Goal: Task Accomplishment & Management: Complete application form

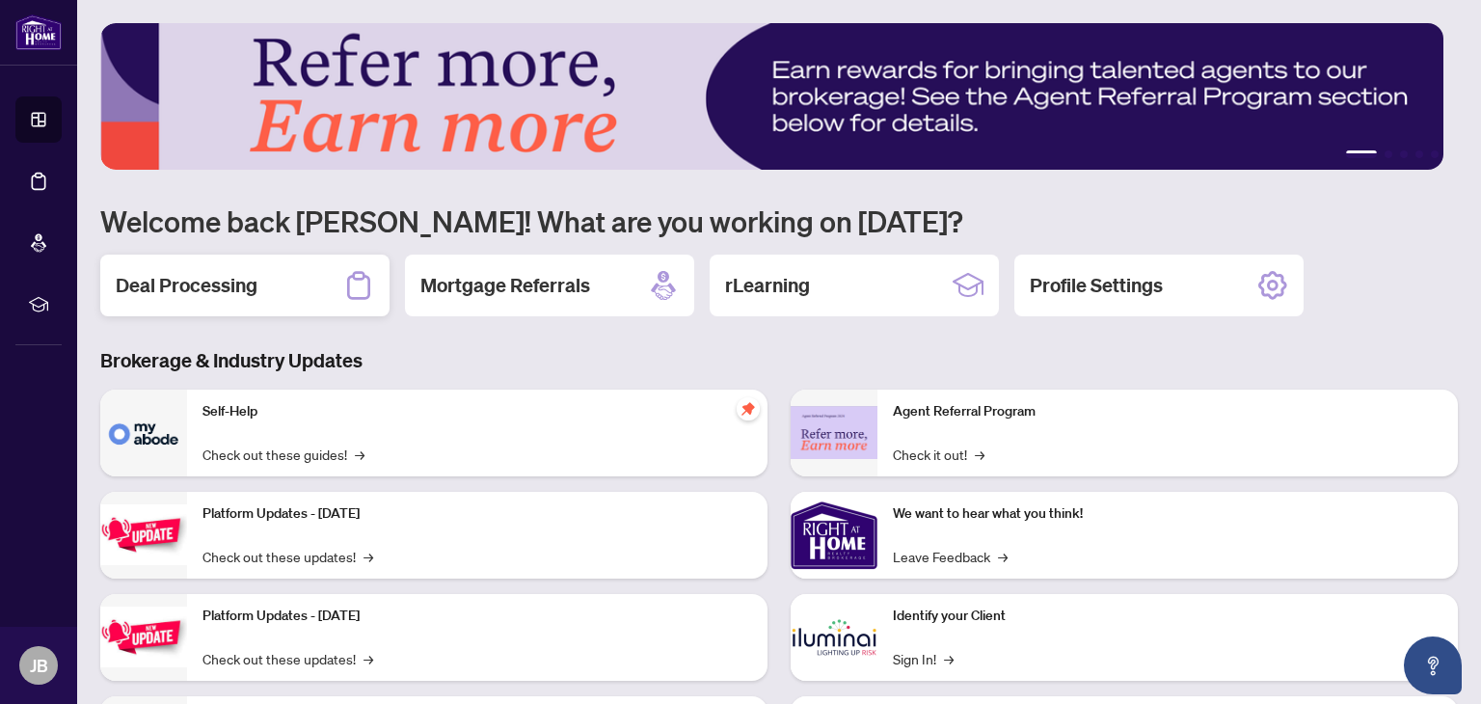
click at [219, 281] on h2 "Deal Processing" at bounding box center [187, 285] width 142 height 27
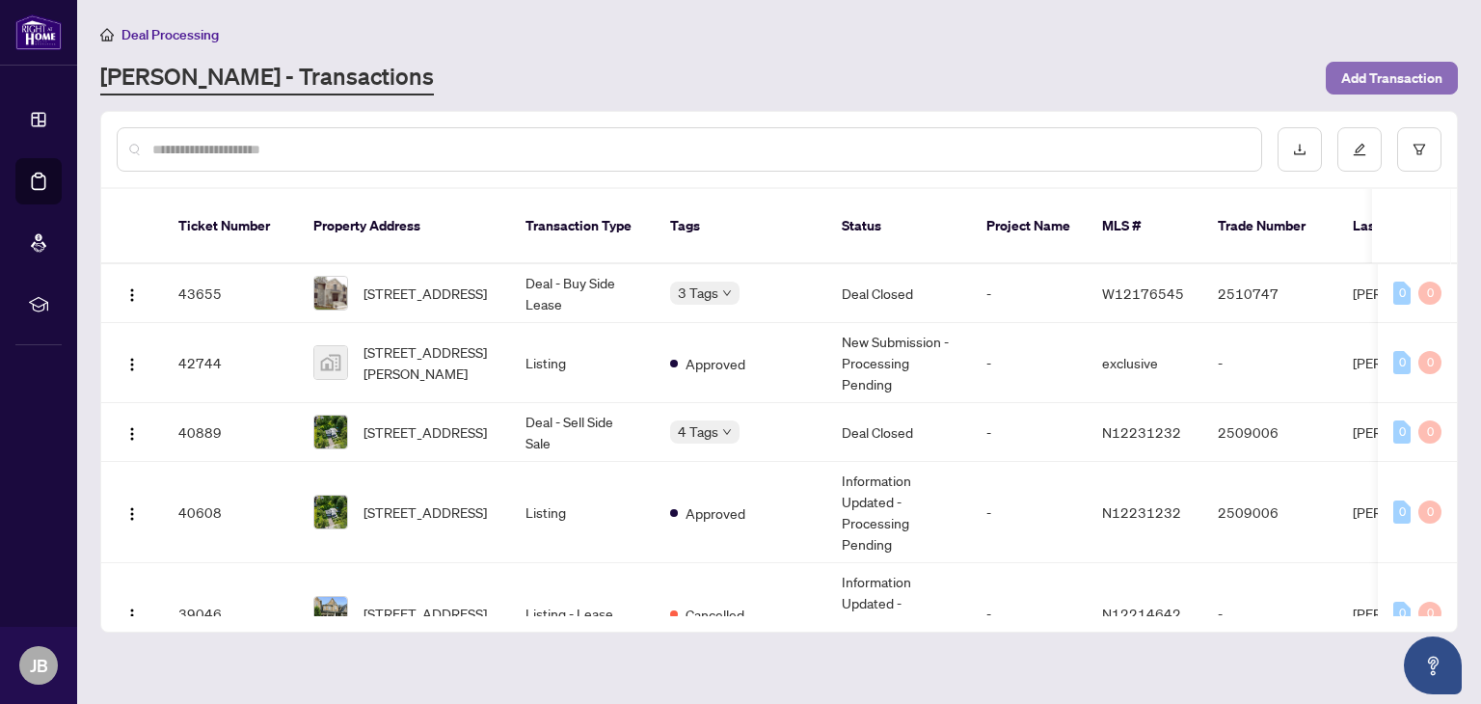
click at [1375, 67] on span "Add Transaction" at bounding box center [1391, 78] width 101 height 31
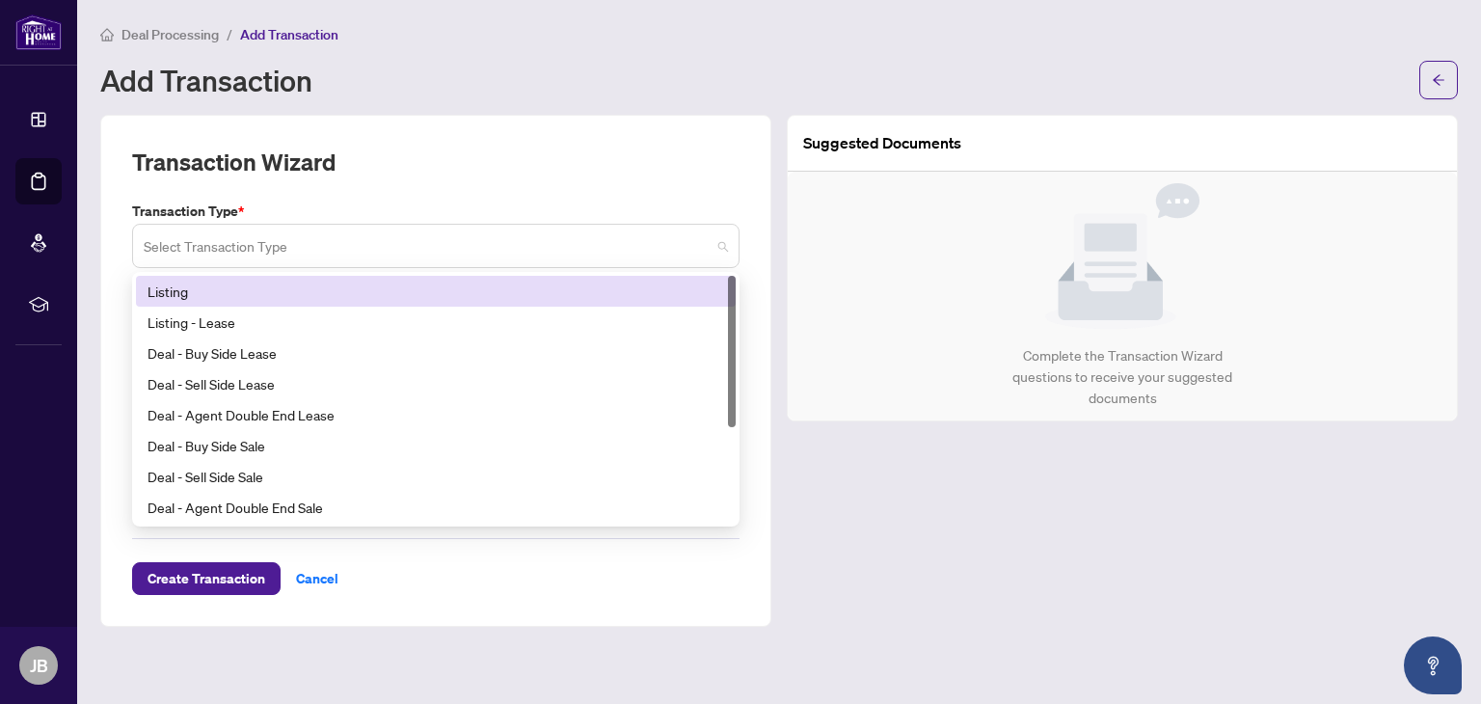
click at [716, 248] on span at bounding box center [436, 245] width 584 height 37
click at [412, 282] on div "Listing" at bounding box center [435, 290] width 576 height 21
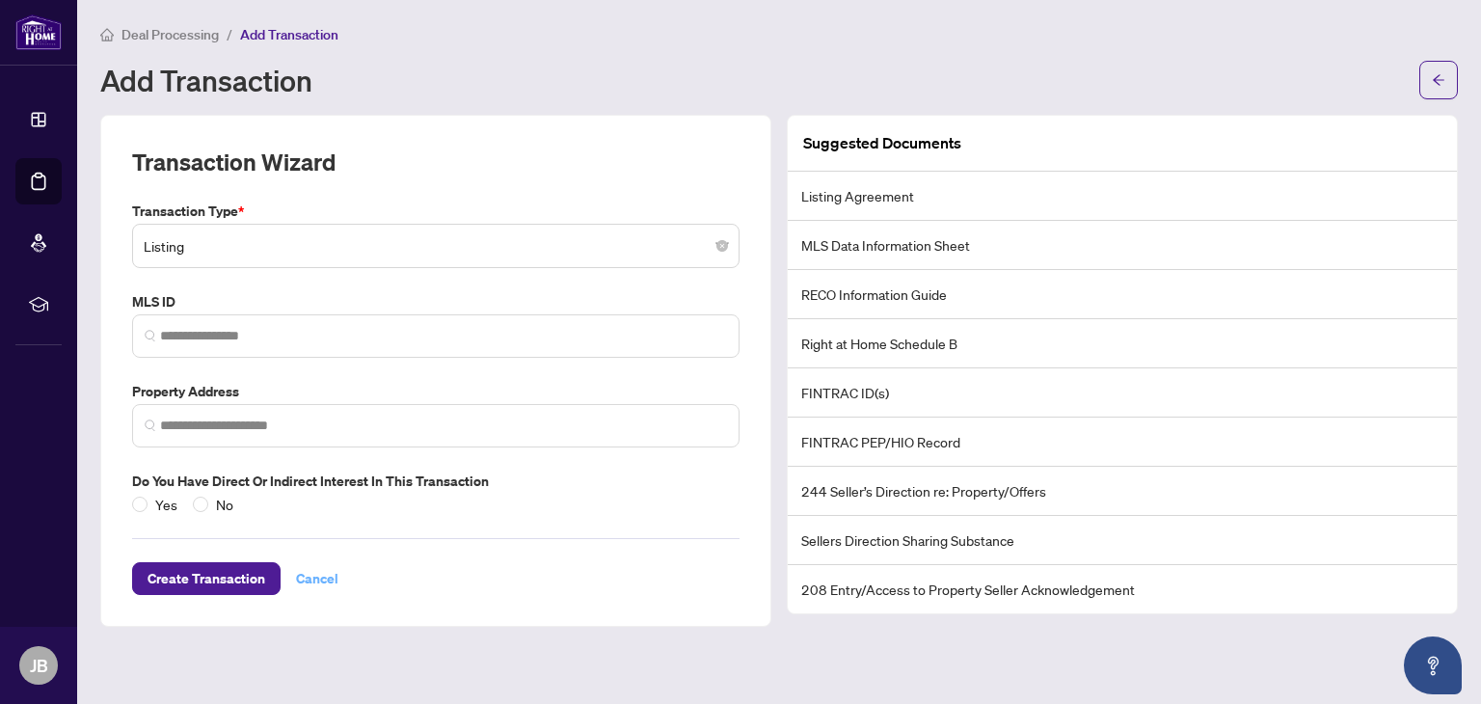
click at [308, 574] on span "Cancel" at bounding box center [317, 578] width 42 height 31
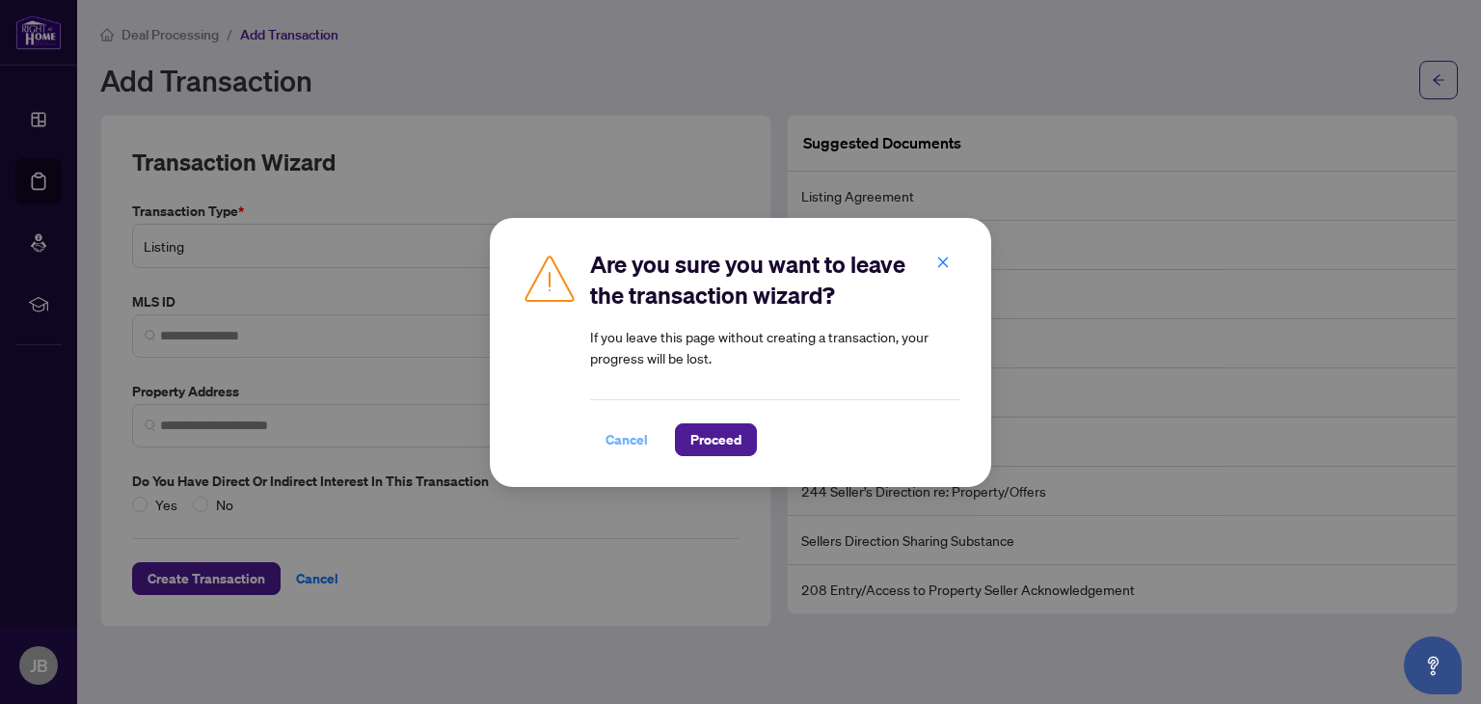
click at [628, 440] on span "Cancel" at bounding box center [626, 439] width 42 height 31
